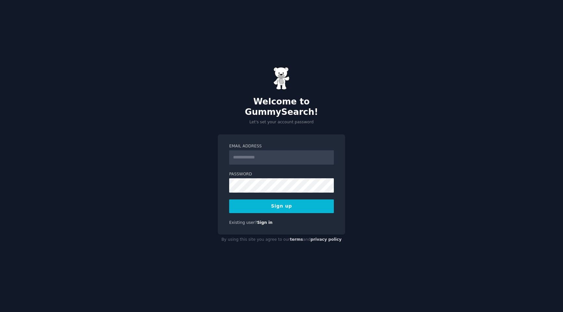
click at [257, 151] on input "Email Address" at bounding box center [281, 157] width 105 height 14
type input "**********"
click at [252, 199] on button "Sign up" at bounding box center [281, 206] width 105 height 14
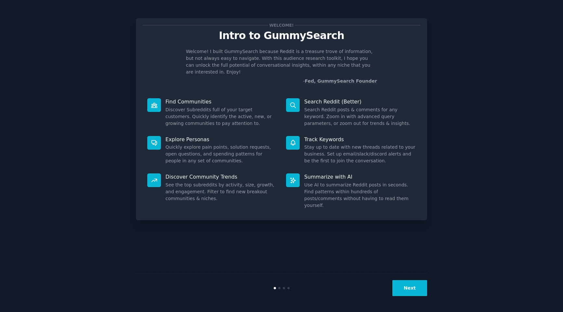
click at [410, 286] on button "Next" at bounding box center [409, 288] width 35 height 16
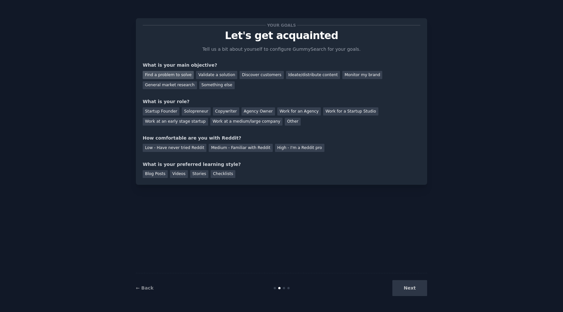
click at [174, 77] on div "Find a problem to solve" at bounding box center [168, 75] width 51 height 8
click at [207, 77] on div "Validate a solution" at bounding box center [216, 75] width 41 height 8
click at [188, 121] on div "Work at an early stage startup" at bounding box center [175, 122] width 65 height 8
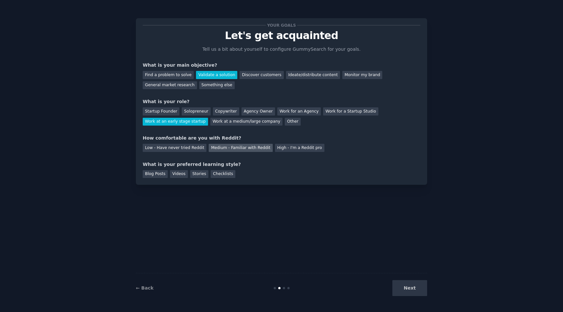
click at [237, 149] on div "Medium - Familiar with Reddit" at bounding box center [241, 148] width 64 height 8
click at [417, 290] on div "Next" at bounding box center [378, 288] width 97 height 16
click at [181, 173] on div "Videos" at bounding box center [179, 174] width 18 height 8
click at [407, 289] on button "Next" at bounding box center [409, 288] width 35 height 16
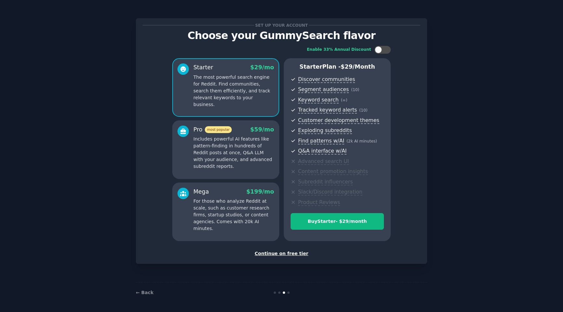
click at [282, 252] on div "Continue on free tier" at bounding box center [281, 253] width 277 height 7
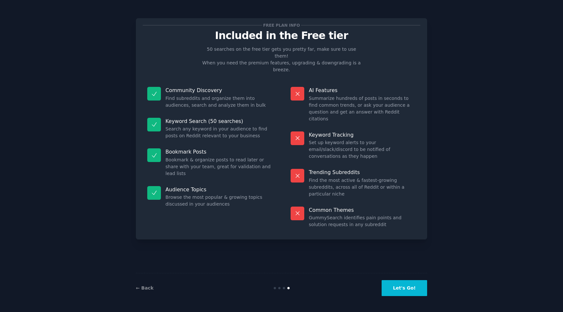
click at [404, 291] on button "Let's Go!" at bounding box center [403, 288] width 45 height 16
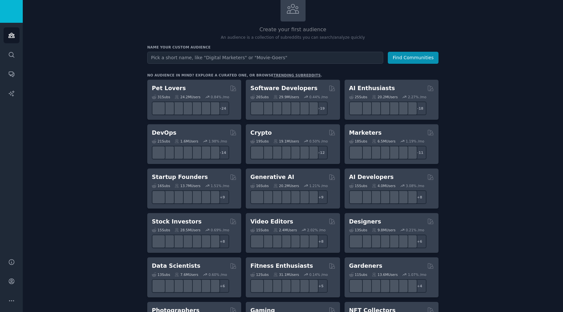
scroll to position [45, 0]
